Goal: Use online tool/utility: Use online tool/utility

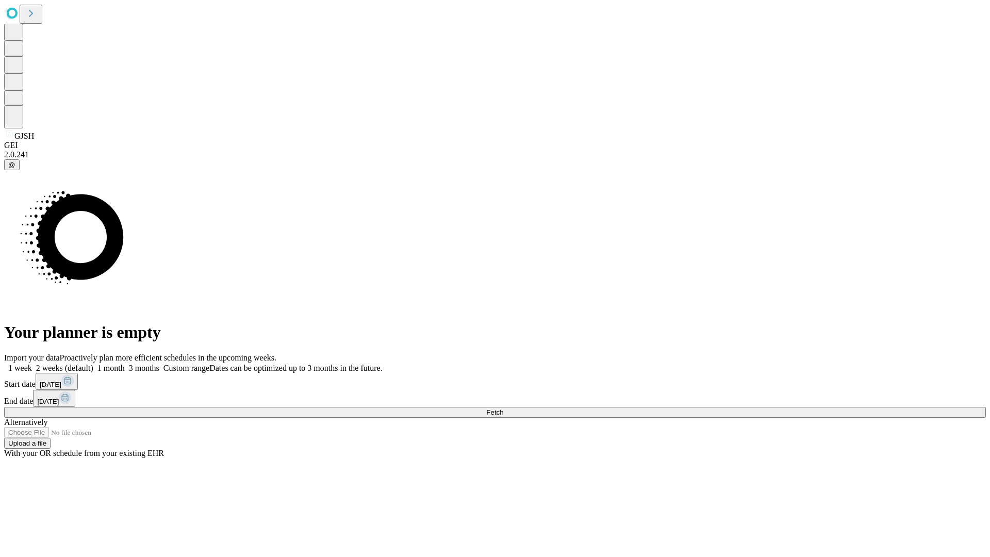
click at [503, 408] on span "Fetch" at bounding box center [494, 412] width 17 height 8
